Goal: Check status: Check status

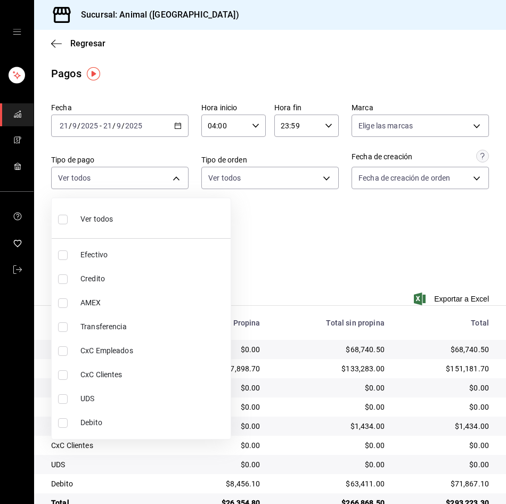
click at [150, 273] on span "Credito" at bounding box center [153, 278] width 146 height 11
type input "235ce608-f464-428a-9a71-314f665367d1"
checkbox input "true"
click at [145, 422] on span "Debito" at bounding box center [153, 422] width 146 height 11
type input "235ce608-f464-428a-9a71-314f665367d1,c7b29183-a811-4137-9cfa-21a61cd2bc4a"
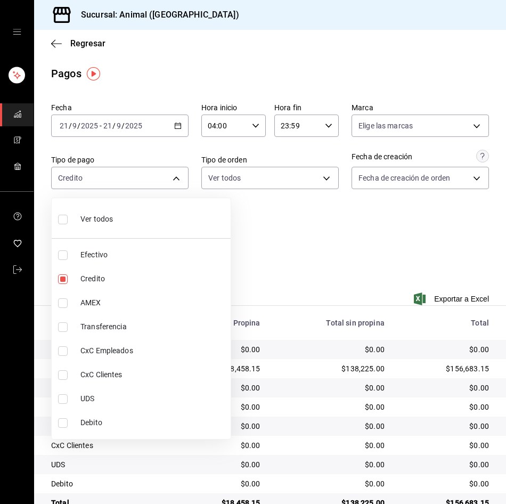
checkbox input "true"
click at [289, 399] on div at bounding box center [253, 252] width 506 height 504
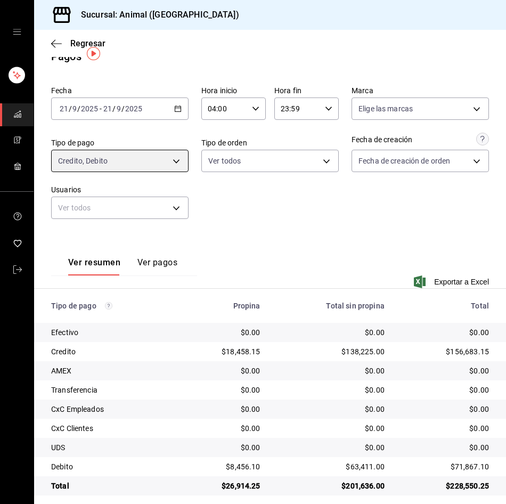
scroll to position [26, 0]
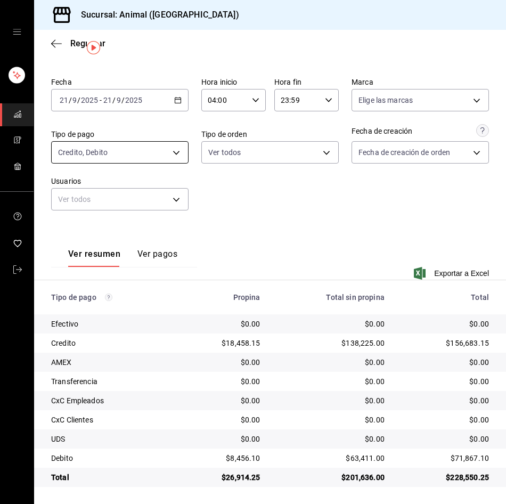
click at [119, 145] on body "Sucursal: Animal (Tijuana) Regresar Pagos Fecha [DATE] [DATE] - [DATE] [DATE] H…" at bounding box center [253, 252] width 506 height 504
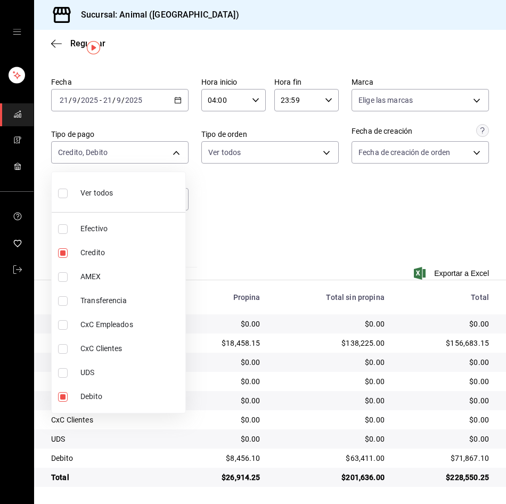
click at [107, 200] on div "Ver todos" at bounding box center [85, 192] width 55 height 23
type input "b84c62b8-b02c-4970-ab2e-e166616419f2,235ce608-f464-428a-9a71-314f665367d1,53567…"
checkbox input "true"
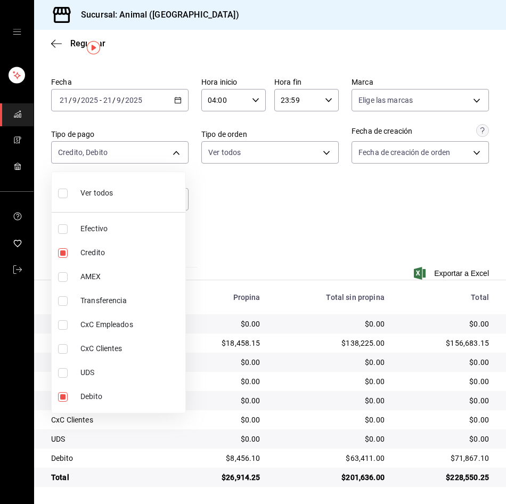
checkbox input "true"
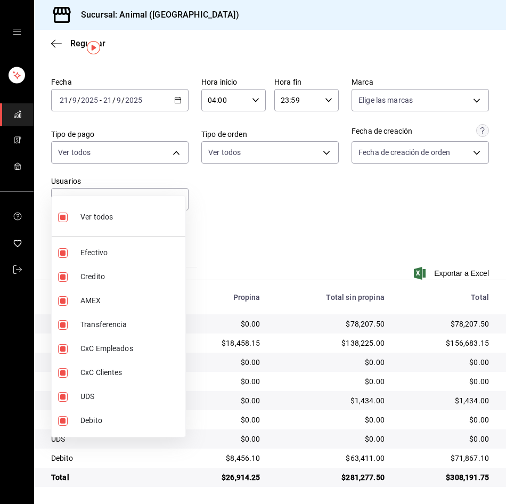
click at [107, 219] on span "Ver todos" at bounding box center [96, 216] width 32 height 11
checkbox input "false"
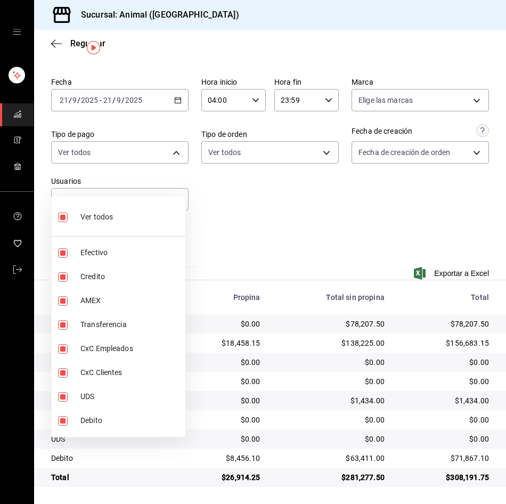
checkbox input "false"
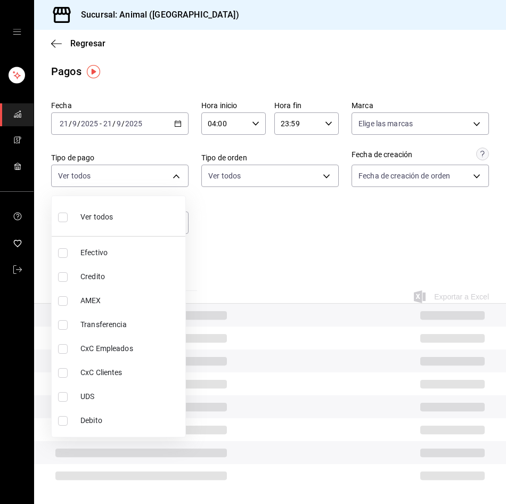
scroll to position [26, 0]
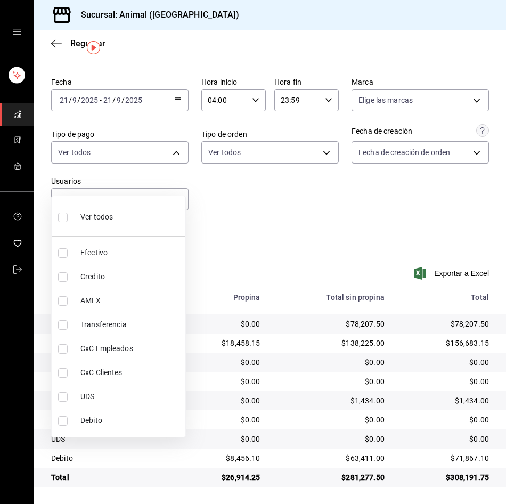
click at [153, 272] on ul "Ver todos Efectivo Credito AMEX Transferencia CxC Empleados CxC Clientes UDS De…" at bounding box center [119, 316] width 134 height 241
click at [162, 282] on li "Credito" at bounding box center [119, 277] width 134 height 24
type input "235ce608-f464-428a-9a71-314f665367d1"
checkbox input "true"
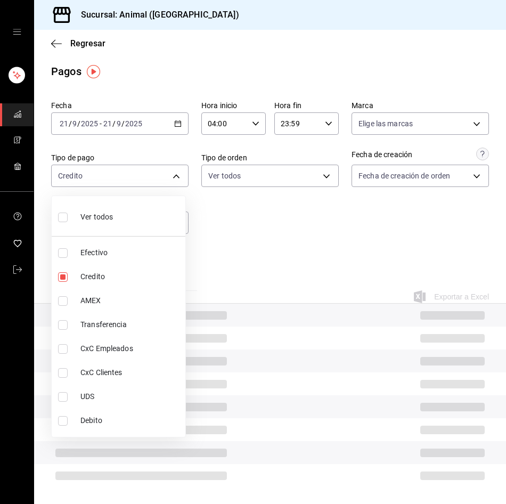
scroll to position [26, 0]
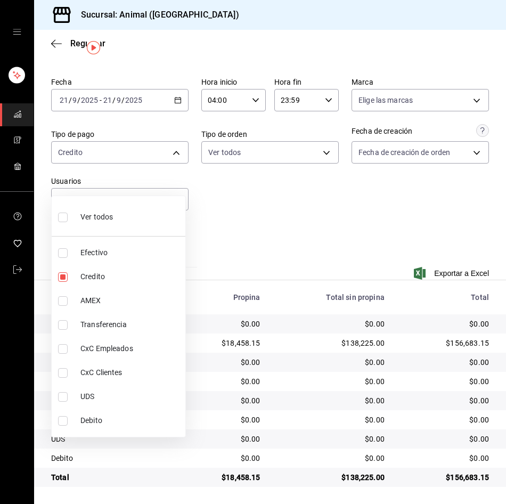
click at [162, 282] on li "Credito" at bounding box center [119, 277] width 134 height 24
checkbox input "false"
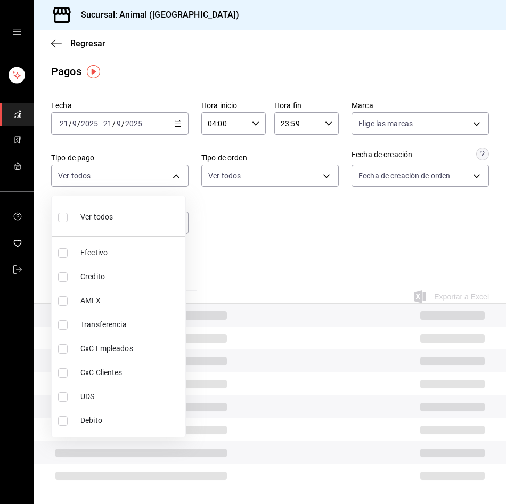
scroll to position [26, 0]
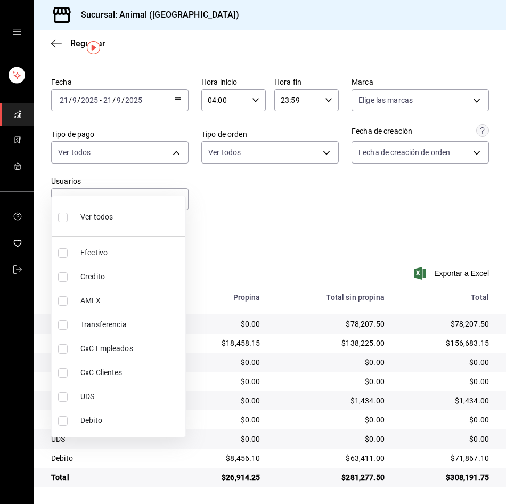
drag, startPoint x: 80, startPoint y: 275, endPoint x: 71, endPoint y: 306, distance: 32.2
click at [80, 275] on span "Credito" at bounding box center [130, 276] width 101 height 11
type input "235ce608-f464-428a-9a71-314f665367d1"
checkbox input "true"
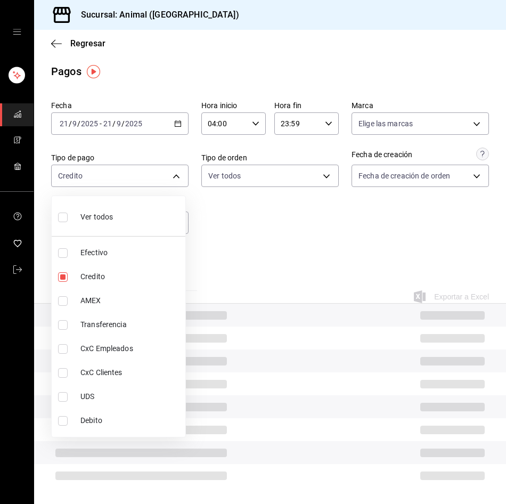
scroll to position [26, 0]
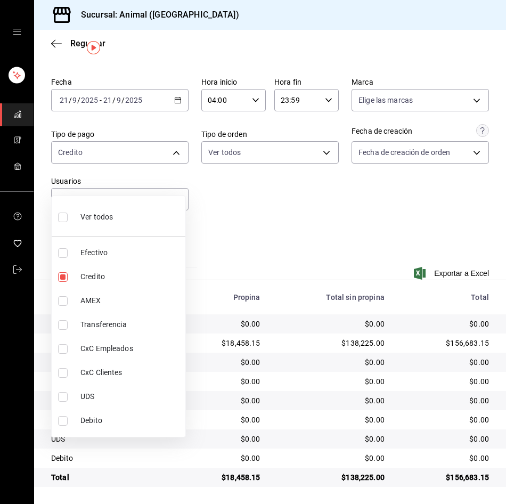
click at [62, 415] on li "Debito" at bounding box center [119, 421] width 134 height 24
type input "235ce608-f464-428a-9a71-314f665367d1,c7b29183-a811-4137-9cfa-21a61cd2bc4a"
checkbox input "true"
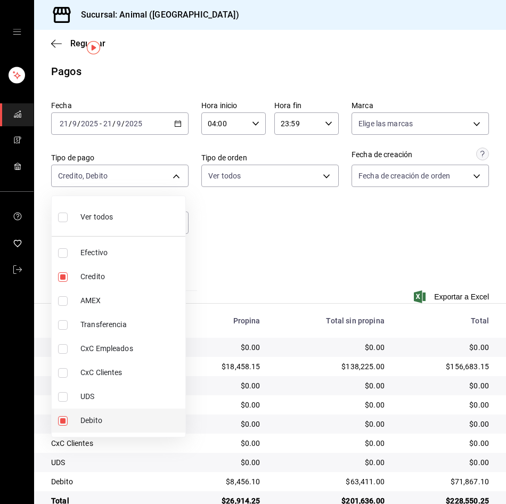
scroll to position [26, 0]
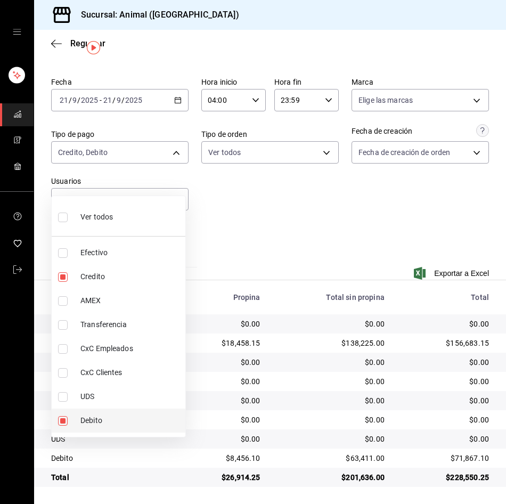
type input "235ce608-f464-428a-9a71-314f665367d1"
checkbox input "false"
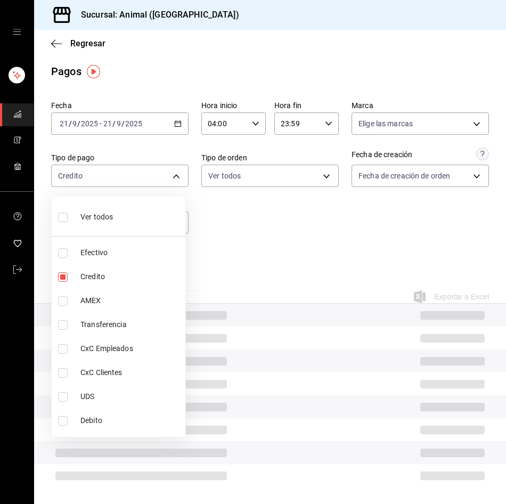
scroll to position [26, 0]
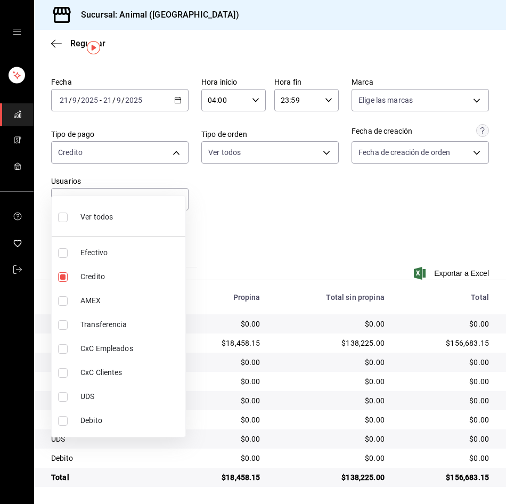
type input "235ce608-f464-428a-9a71-314f665367d1,c7b29183-a811-4137-9cfa-21a61cd2bc4a"
checkbox input "true"
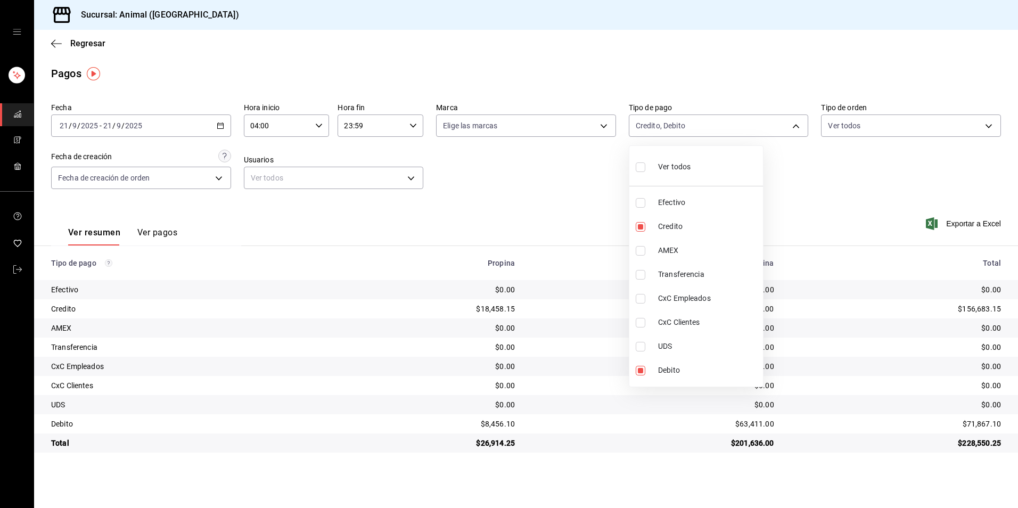
click at [505, 162] on span "Ver todos" at bounding box center [674, 166] width 32 height 11
type input "b84c62b8-b02c-4970-ab2e-e166616419f2,235ce608-f464-428a-9a71-314f665367d1,53567…"
checkbox input "true"
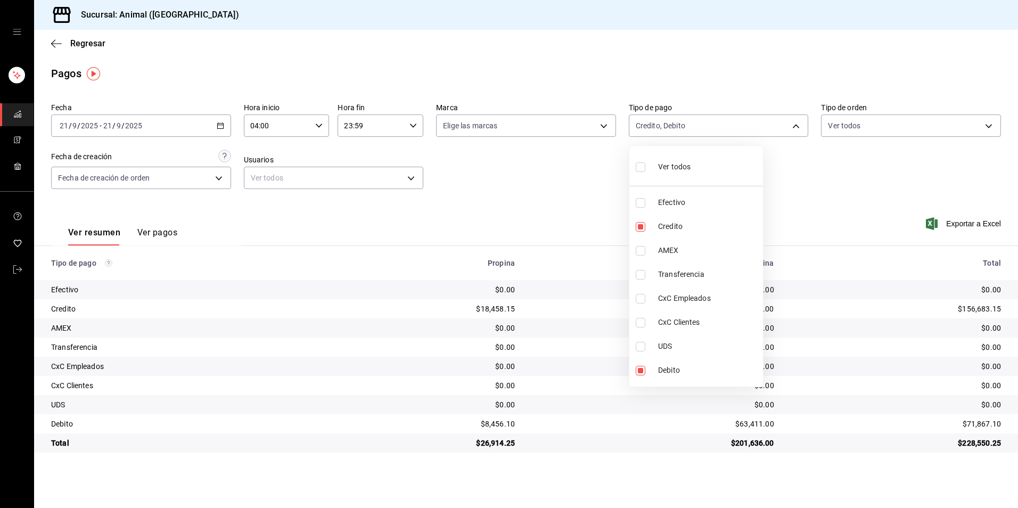
checkbox input "true"
click at [505, 169] on span "Ver todos" at bounding box center [674, 166] width 32 height 11
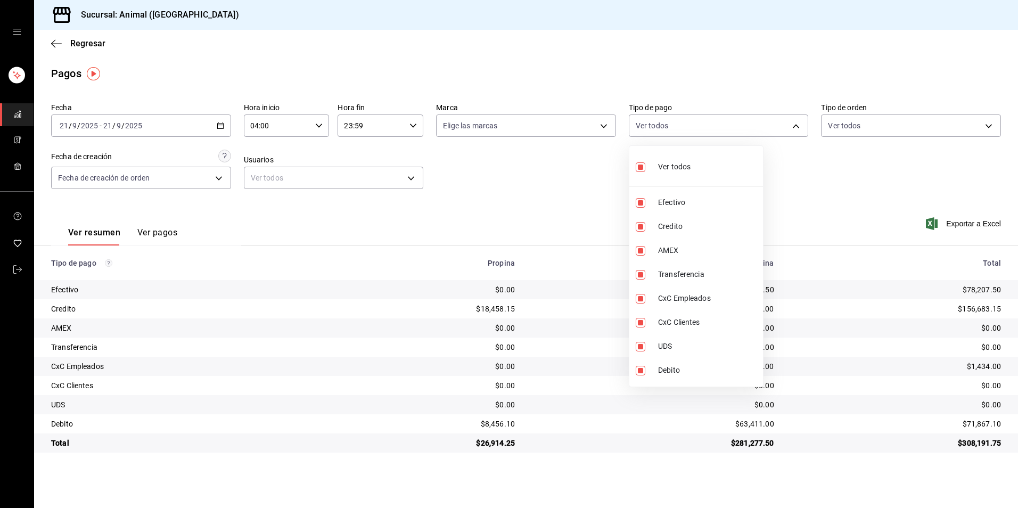
checkbox input "false"
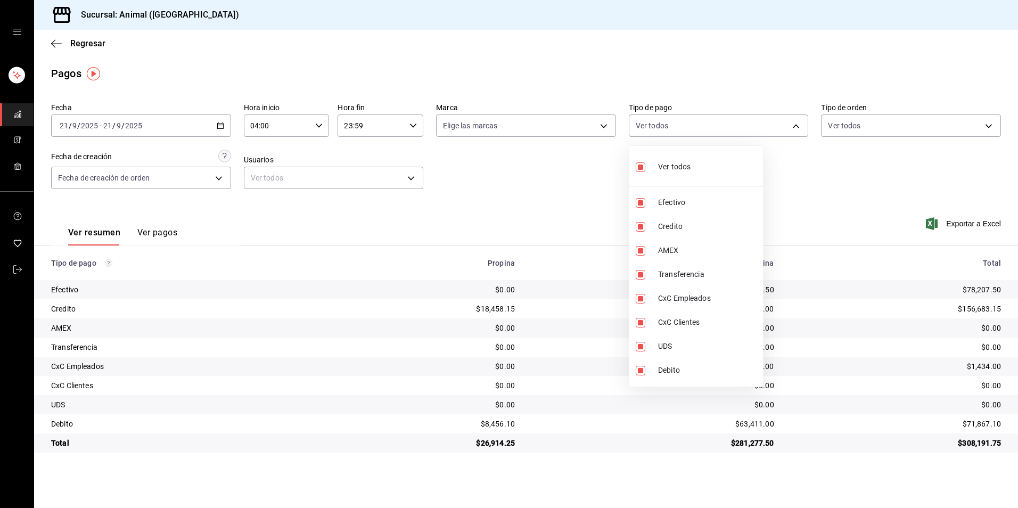
checkbox input "false"
click at [353, 235] on div at bounding box center [509, 254] width 1018 height 508
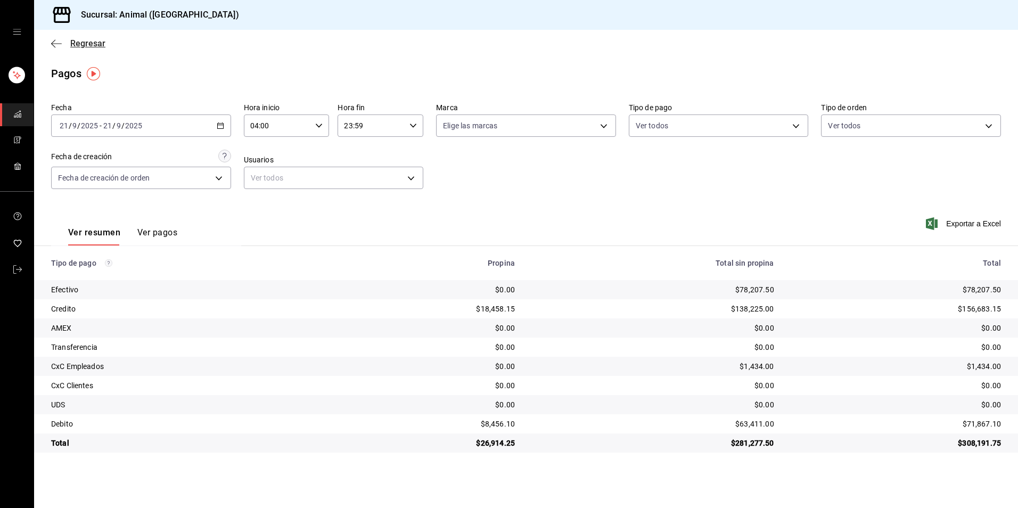
click at [87, 47] on span "Regresar" at bounding box center [87, 43] width 35 height 10
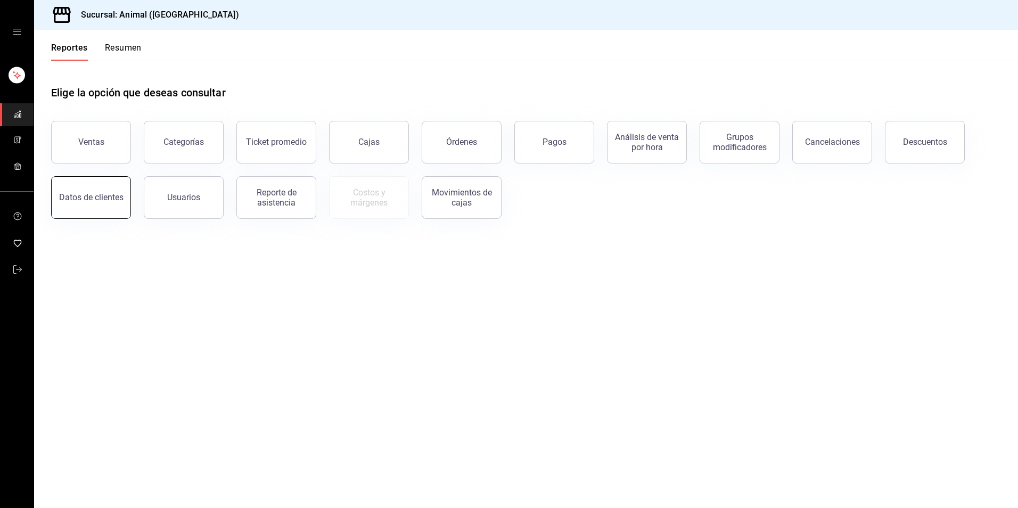
click at [59, 195] on button "Datos de clientes" at bounding box center [91, 197] width 80 height 43
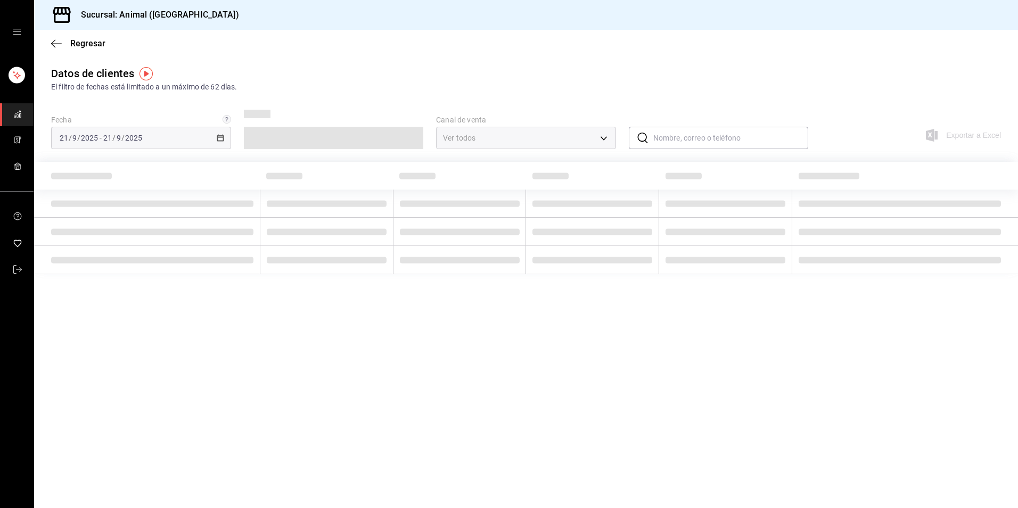
type input "PARROT,DIDI_FOOD,ONLINE"
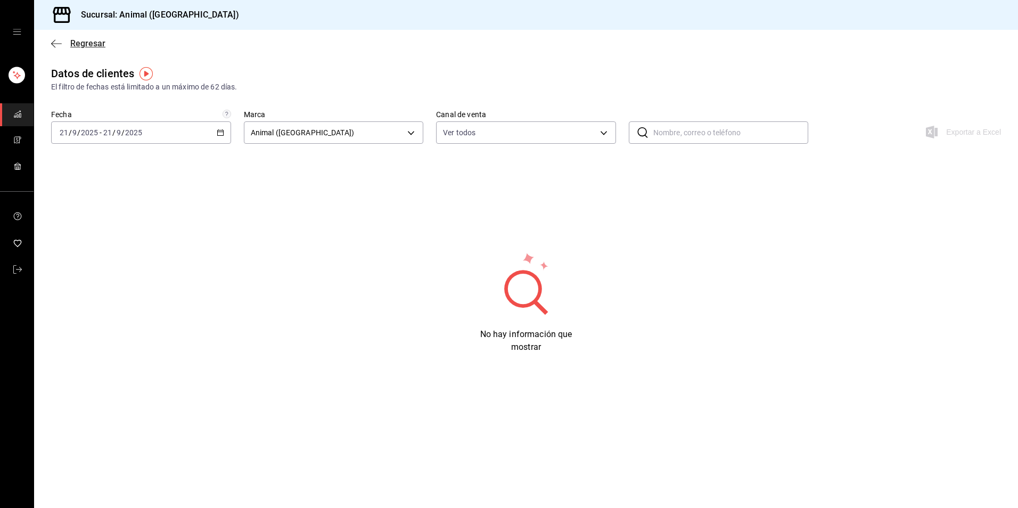
click at [90, 47] on span "Regresar" at bounding box center [87, 43] width 35 height 10
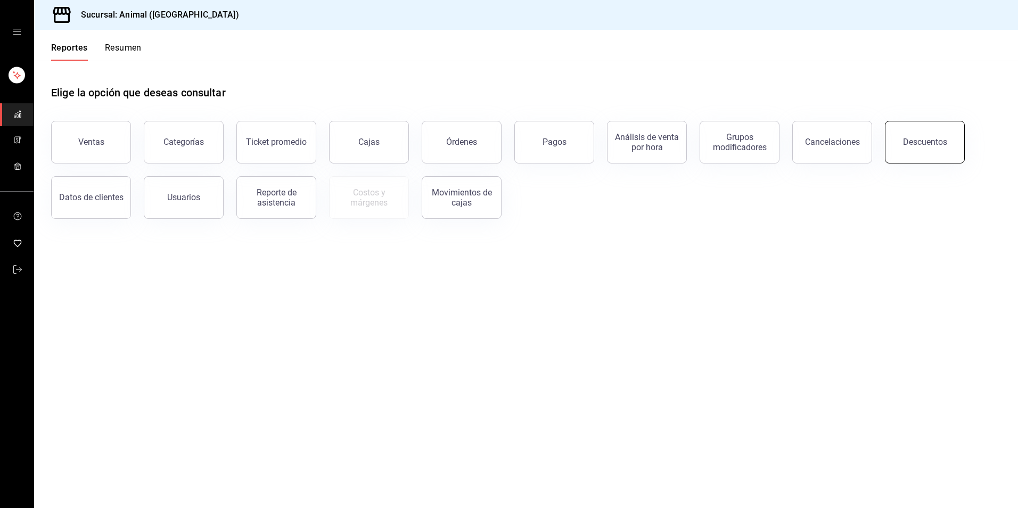
click at [505, 129] on button "Descuentos" at bounding box center [925, 142] width 80 height 43
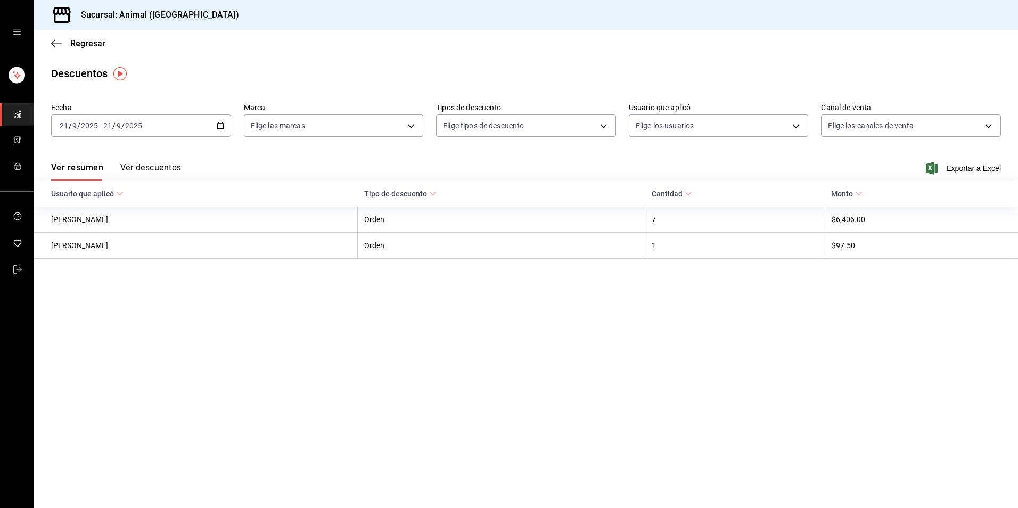
click at [217, 128] on icon "button" at bounding box center [220, 125] width 7 height 7
click at [125, 161] on span "Hoy" at bounding box center [101, 157] width 83 height 11
click at [294, 365] on main "Regresar Descuentos Fecha [DATE] [DATE] - [DATE] [DATE] Marca Elige las marcas …" at bounding box center [526, 269] width 984 height 478
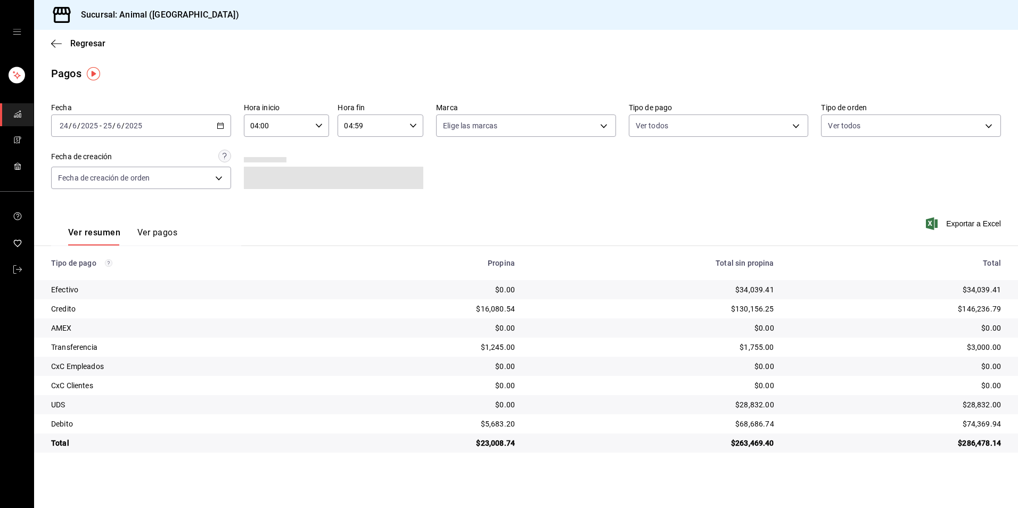
click at [224, 126] on div "[DATE] [DATE] - [DATE] [DATE]" at bounding box center [141, 126] width 180 height 22
click at [123, 155] on span "Hoy" at bounding box center [101, 157] width 83 height 11
type input "00:00"
type input "23:59"
click at [317, 126] on icon "button" at bounding box center [318, 125] width 7 height 7
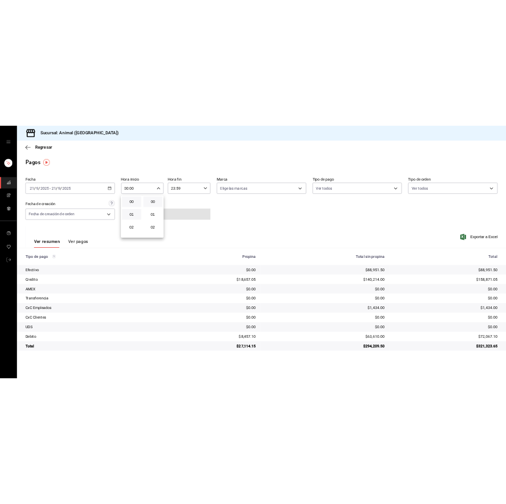
scroll to position [53, 0]
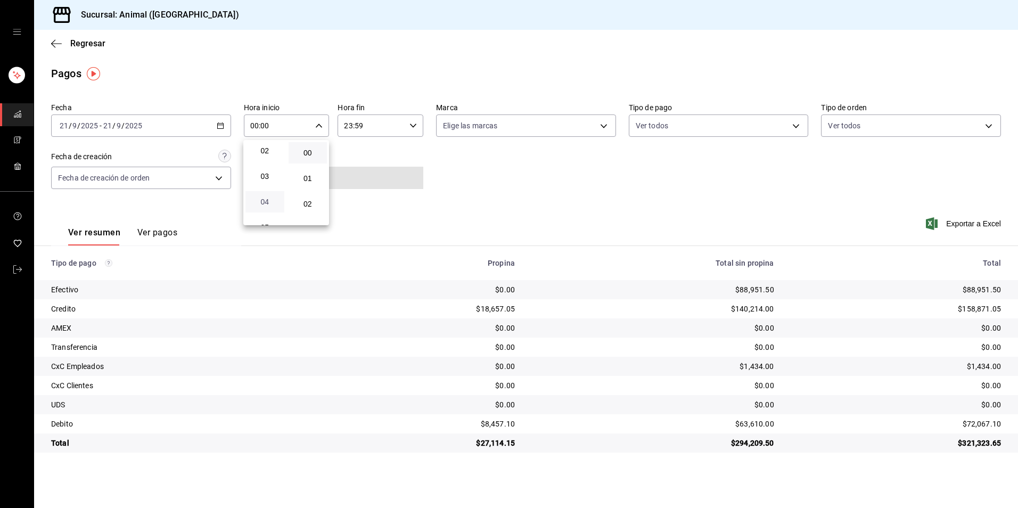
click at [268, 198] on span "04" at bounding box center [265, 202] width 26 height 9
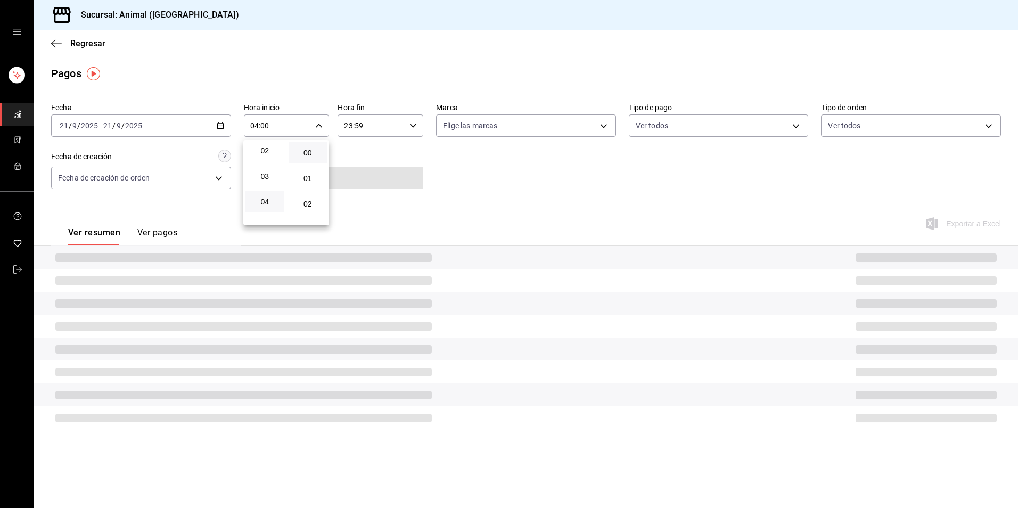
click at [613, 181] on div at bounding box center [509, 254] width 1018 height 508
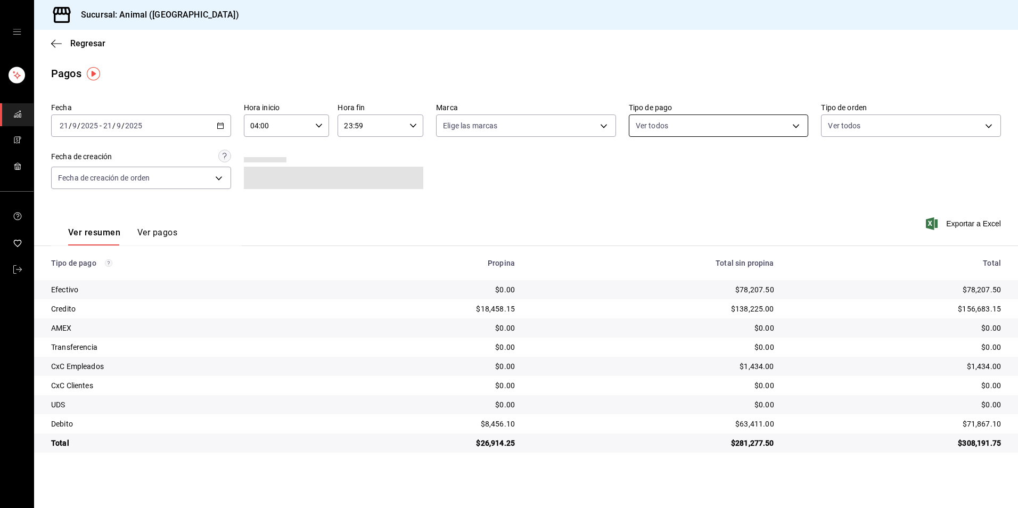
click at [713, 129] on body "Sucursal: Animal (Tijuana) Regresar Pagos Fecha 2025-09-21 21 / 9 / 2025 - 2025…" at bounding box center [509, 254] width 1018 height 508
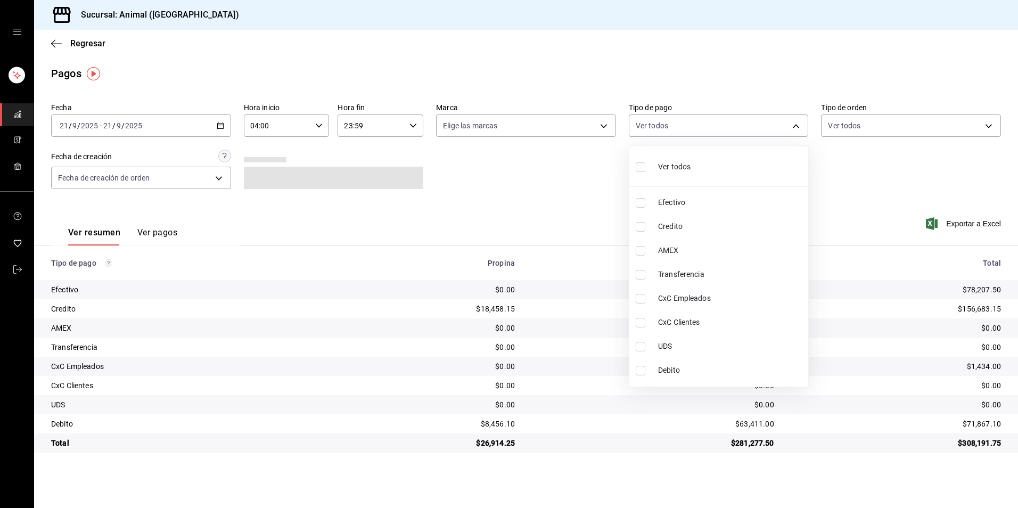
click at [460, 181] on div at bounding box center [509, 254] width 1018 height 508
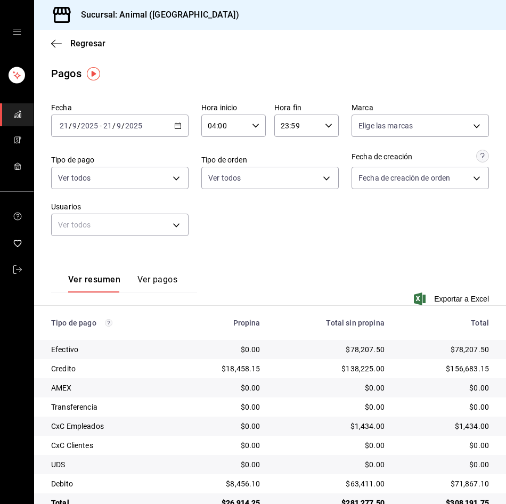
click at [176, 124] on \(Stroke\) "button" at bounding box center [178, 126] width 6 height 6
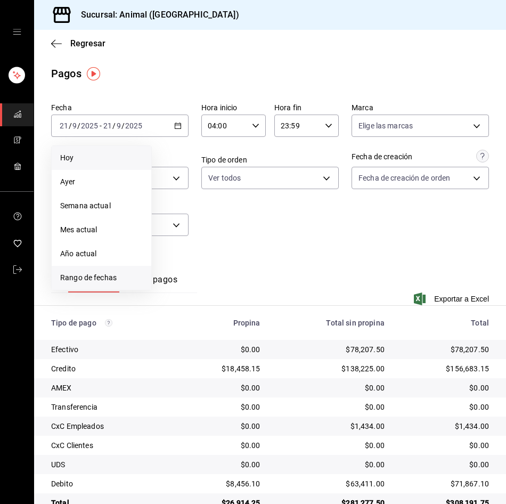
click at [119, 281] on span "Rango de fechas" at bounding box center [101, 277] width 83 height 11
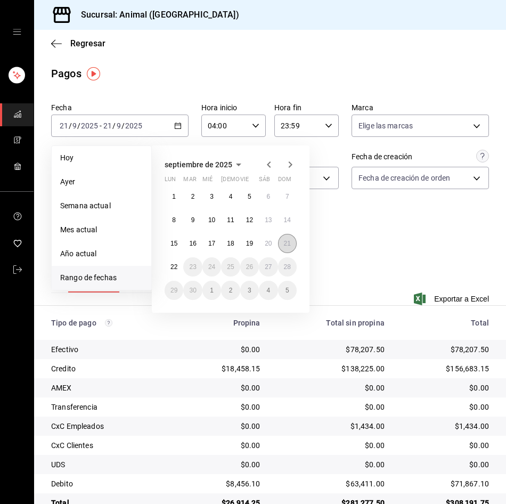
click at [283, 244] on button "21" at bounding box center [287, 243] width 19 height 19
click at [179, 264] on button "22" at bounding box center [174, 266] width 19 height 19
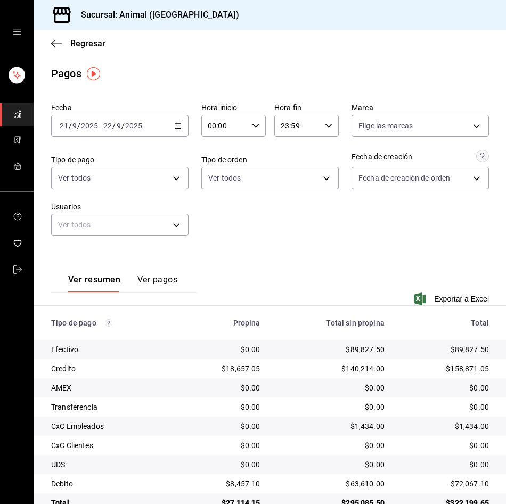
click at [239, 129] on input "00:00" at bounding box center [224, 125] width 46 height 21
click at [221, 194] on button "04" at bounding box center [215, 201] width 28 height 21
type input "04:00"
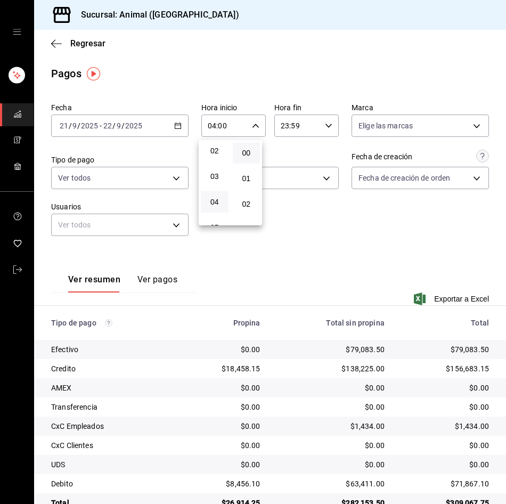
click at [318, 121] on div at bounding box center [253, 252] width 506 height 504
click at [308, 124] on input "23:59" at bounding box center [297, 125] width 46 height 21
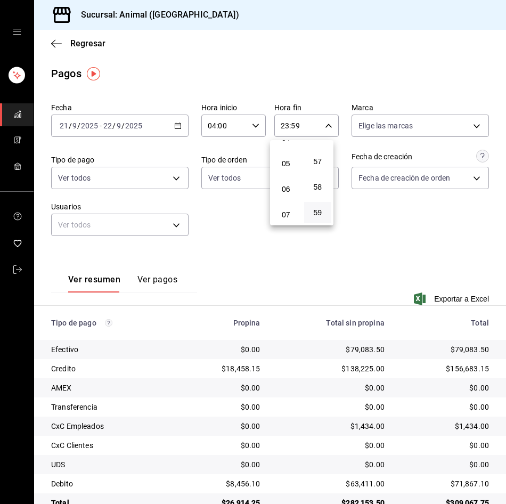
scroll to position [102, 0]
click at [289, 162] on button "04" at bounding box center [286, 152] width 28 height 21
click at [318, 146] on button "00" at bounding box center [318, 152] width 28 height 21
type input "04:00"
click at [365, 228] on div at bounding box center [253, 252] width 506 height 504
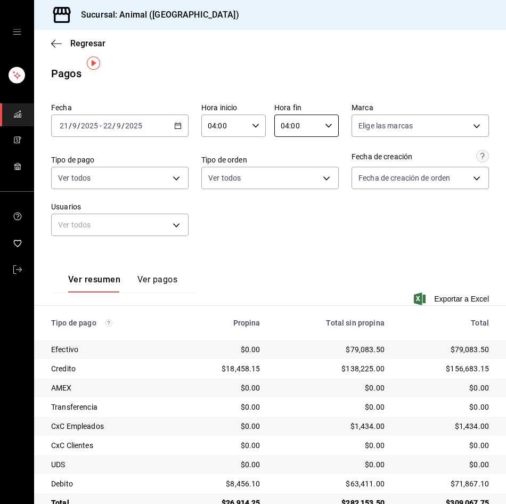
scroll to position [26, 0]
